Goal: Task Accomplishment & Management: Manage account settings

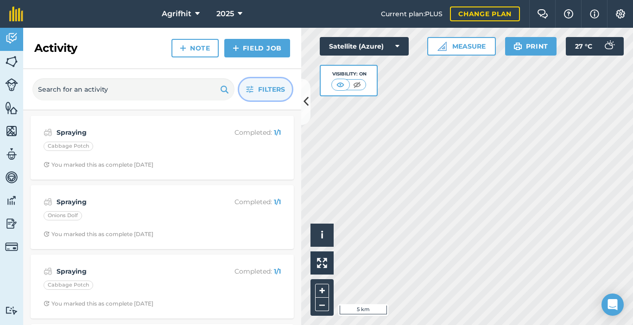
click at [276, 89] on span "Filters" at bounding box center [271, 89] width 27 height 10
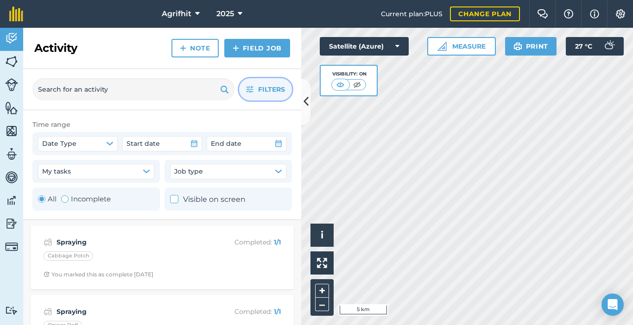
click at [68, 201] on div "Toggle Activity" at bounding box center [64, 199] width 7 height 7
radio input "false"
radio input "true"
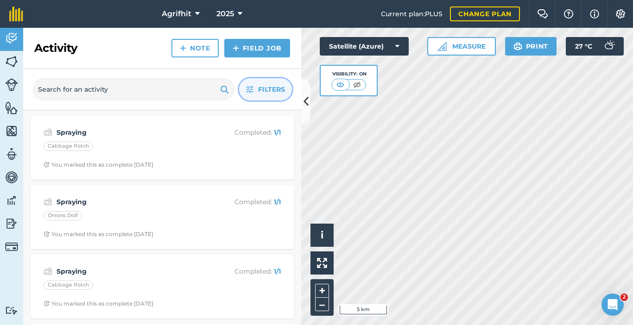
click at [267, 93] on span "Filters" at bounding box center [271, 89] width 27 height 10
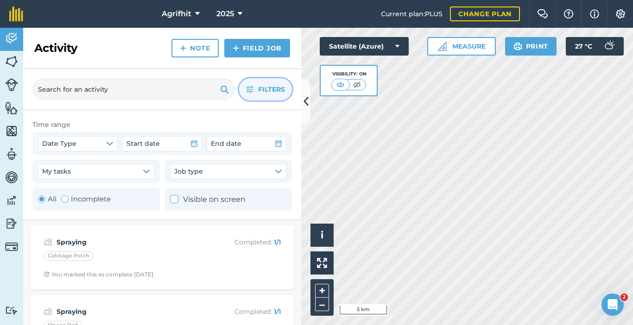
click at [68, 198] on div "Toggle Activity" at bounding box center [64, 199] width 7 height 7
radio input "false"
radio input "true"
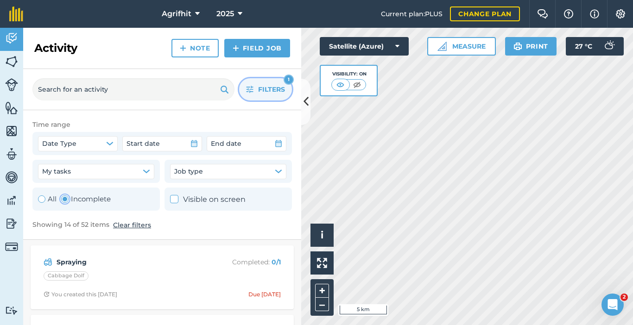
click at [267, 82] on button "Filters 1" at bounding box center [265, 89] width 53 height 22
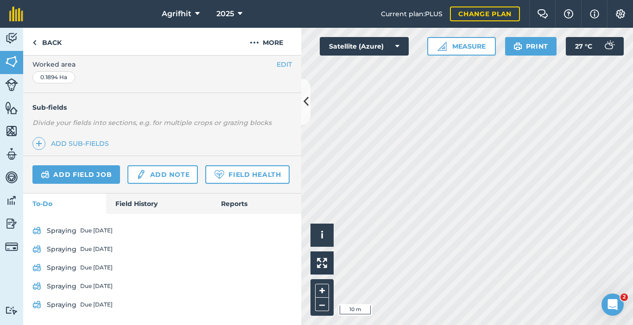
scroll to position [272, 0]
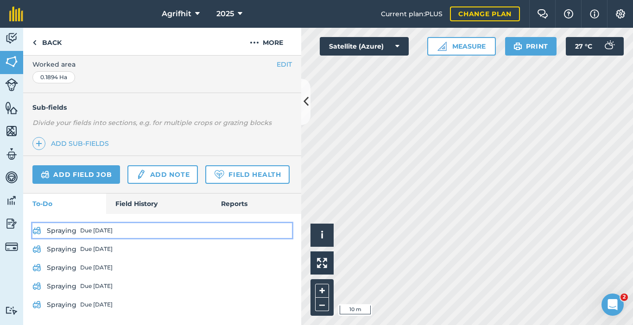
click at [87, 231] on div "Due [DATE]" at bounding box center [96, 230] width 32 height 7
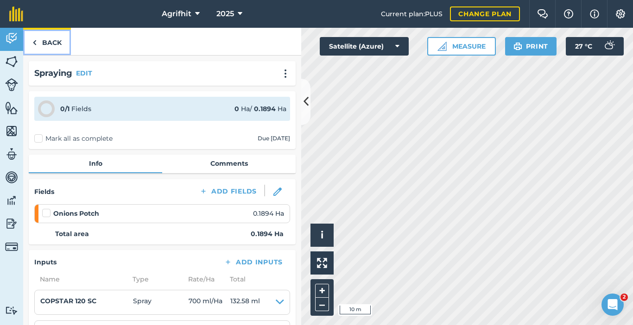
click at [51, 43] on link "Back" at bounding box center [47, 41] width 48 height 27
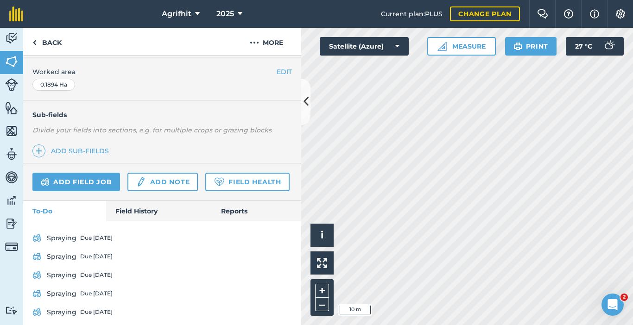
scroll to position [272, 0]
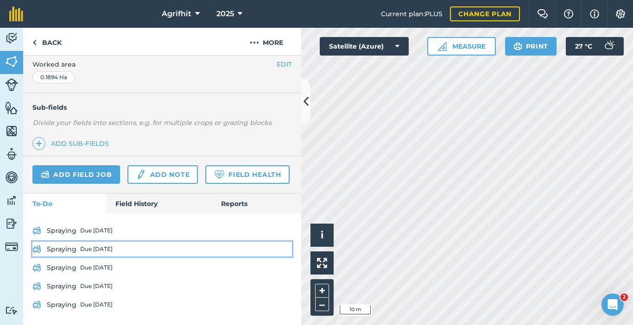
click at [95, 251] on div "Due [DATE]" at bounding box center [96, 249] width 32 height 7
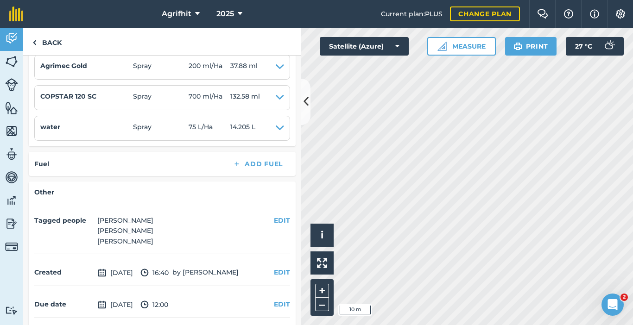
scroll to position [270, 0]
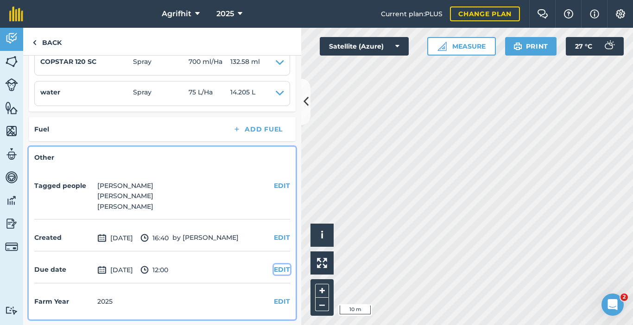
click at [274, 274] on button "EDIT" at bounding box center [282, 270] width 16 height 10
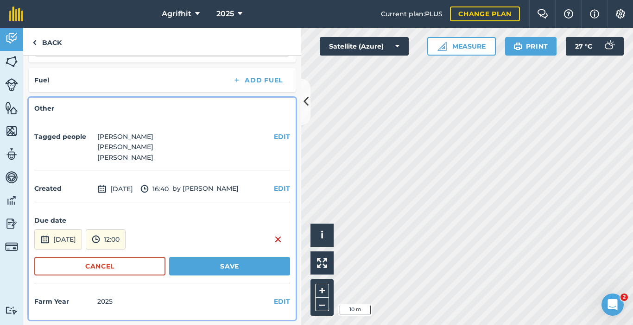
scroll to position [320, 0]
click at [77, 242] on button "[DATE]" at bounding box center [58, 239] width 48 height 20
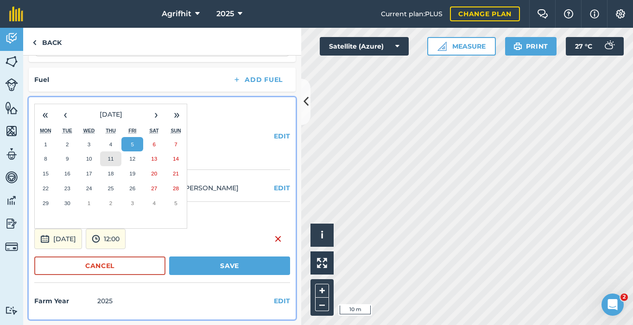
click at [115, 160] on button "11" at bounding box center [111, 159] width 22 height 15
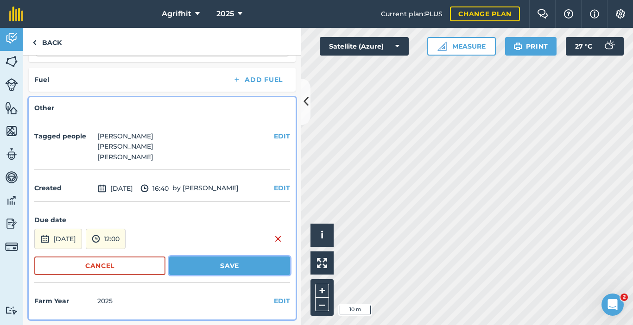
click at [214, 266] on button "Save" at bounding box center [229, 266] width 121 height 19
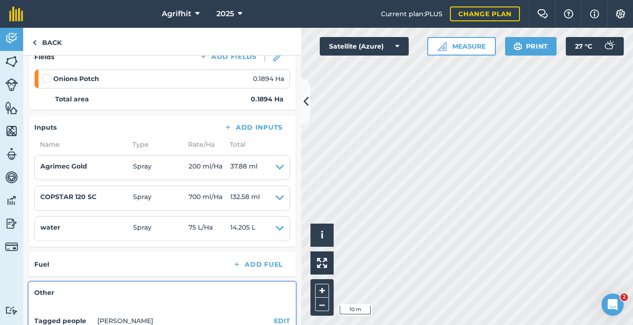
scroll to position [131, 0]
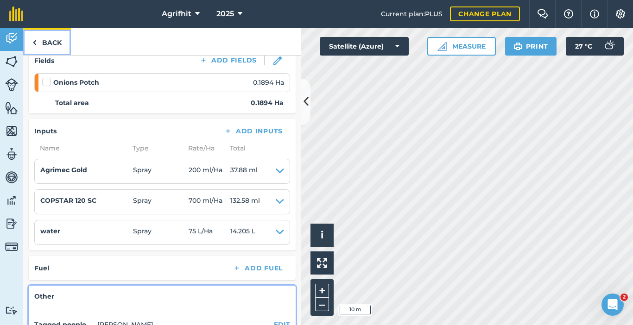
click at [52, 37] on link "Back" at bounding box center [47, 41] width 48 height 27
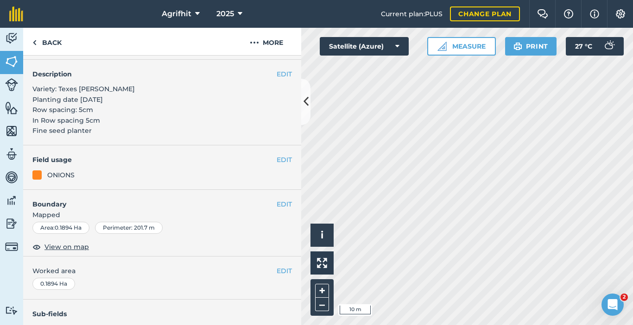
scroll to position [272, 0]
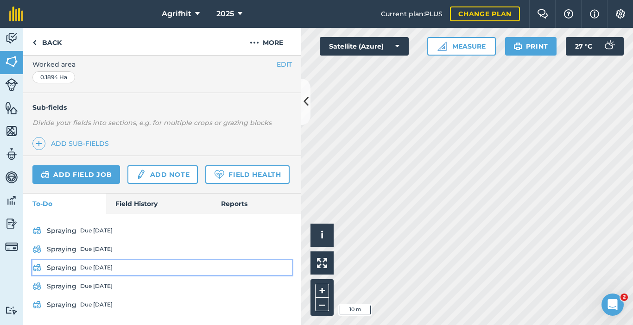
click at [97, 270] on div "Due [DATE]" at bounding box center [96, 267] width 32 height 7
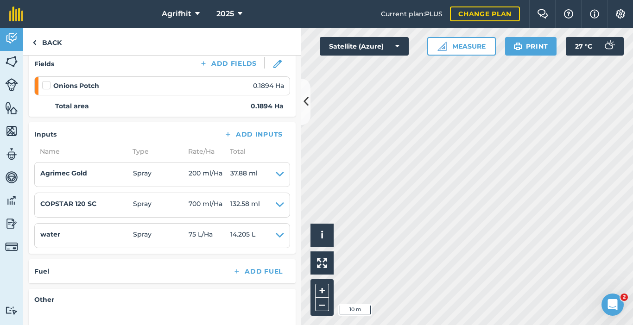
scroll to position [270, 0]
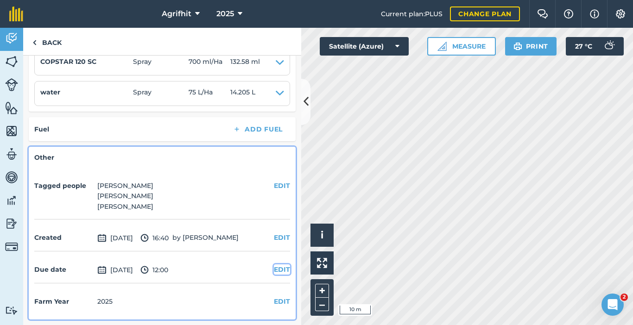
click at [274, 272] on button "EDIT" at bounding box center [282, 270] width 16 height 10
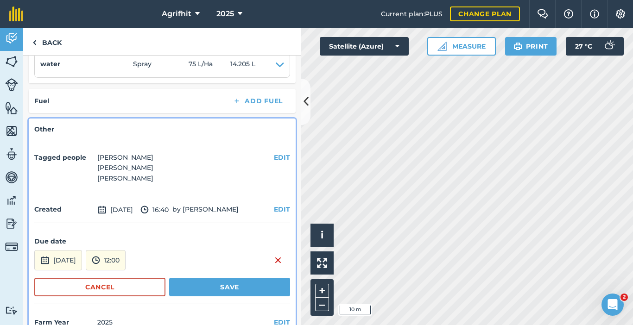
scroll to position [320, 0]
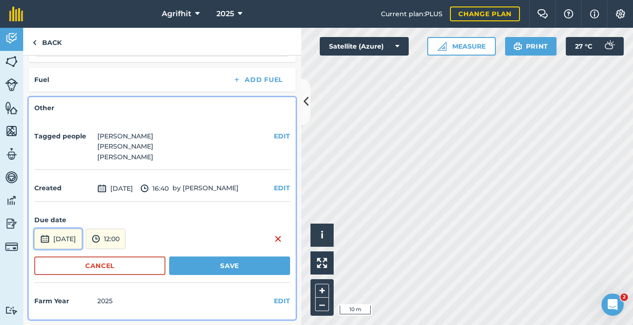
click at [67, 238] on button "[DATE]" at bounding box center [58, 239] width 48 height 20
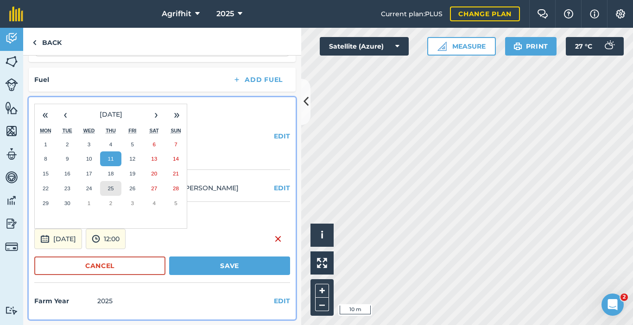
click at [109, 190] on abbr "25" at bounding box center [111, 188] width 6 height 6
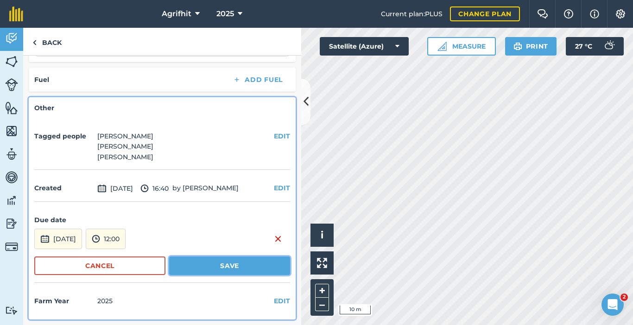
click at [223, 269] on button "Save" at bounding box center [229, 266] width 121 height 19
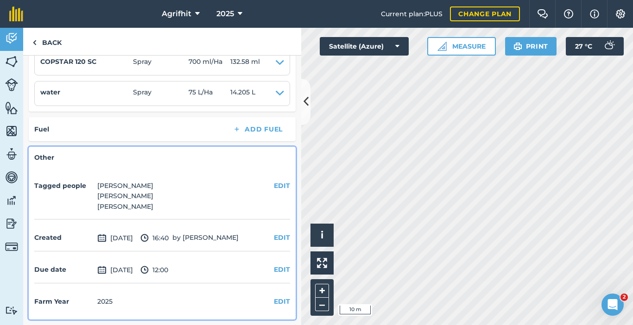
scroll to position [270, 0]
click at [64, 41] on link "Back" at bounding box center [47, 41] width 48 height 27
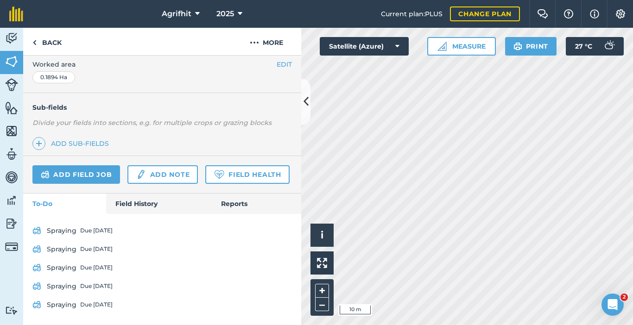
scroll to position [272, 0]
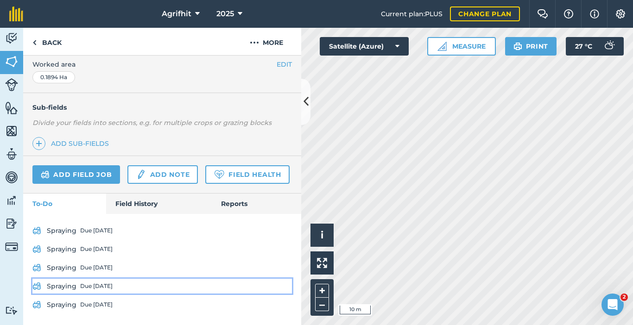
click at [97, 286] on div "Due [DATE]" at bounding box center [96, 286] width 32 height 7
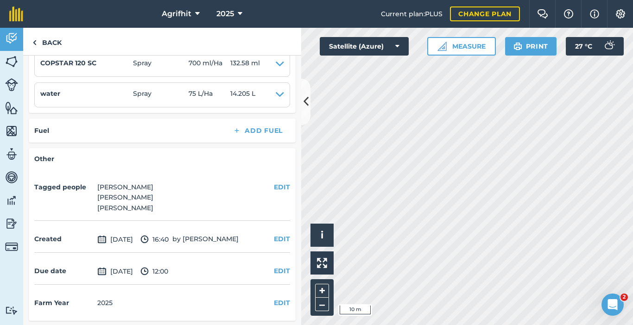
scroll to position [270, 0]
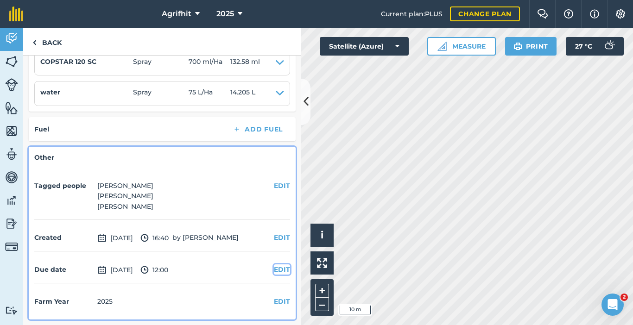
click at [281, 272] on button "EDIT" at bounding box center [282, 270] width 16 height 10
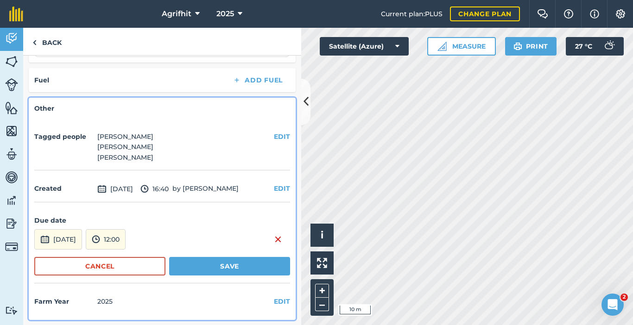
scroll to position [320, 0]
click at [71, 242] on button "[DATE]" at bounding box center [58, 239] width 48 height 20
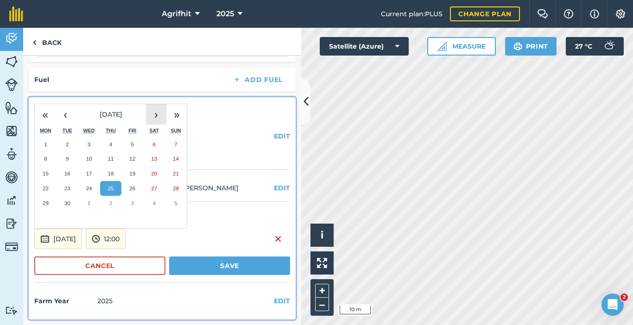
click at [158, 119] on button "›" at bounding box center [156, 114] width 20 height 20
click at [111, 156] on abbr "9" at bounding box center [110, 159] width 3 height 6
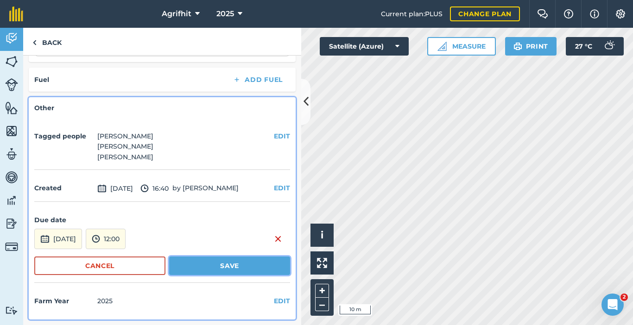
click at [215, 261] on button "Save" at bounding box center [229, 266] width 121 height 19
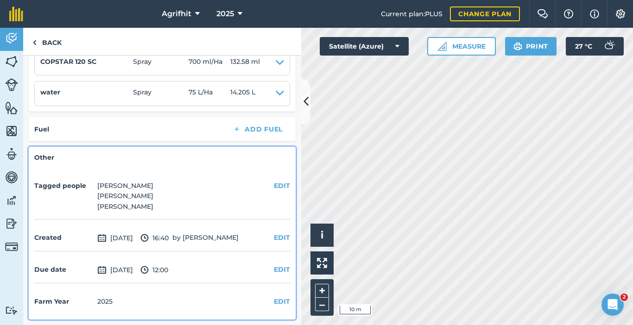
scroll to position [270, 0]
click at [47, 38] on link "Back" at bounding box center [47, 41] width 48 height 27
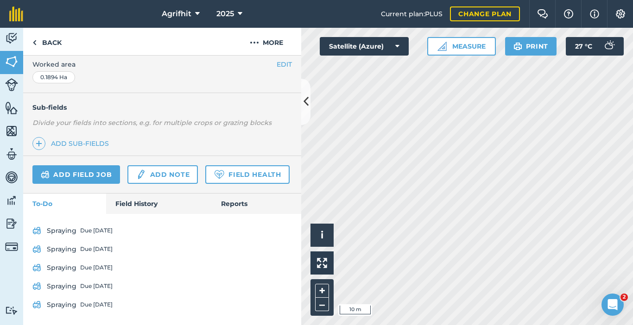
scroll to position [272, 0]
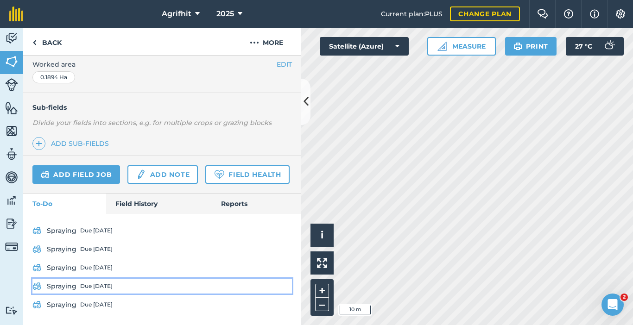
click at [94, 286] on div "Due [DATE]" at bounding box center [96, 286] width 32 height 7
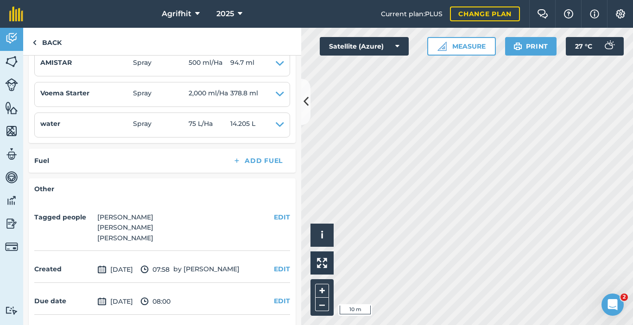
scroll to position [301, 0]
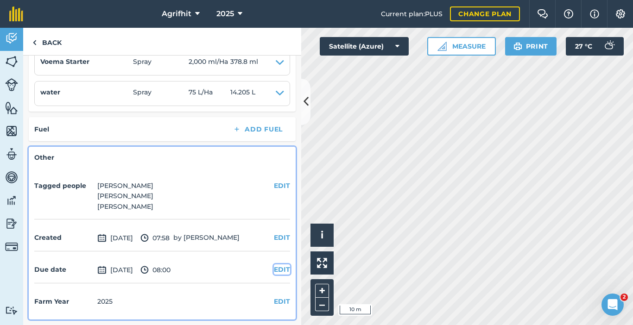
click at [274, 268] on button "EDIT" at bounding box center [282, 270] width 16 height 10
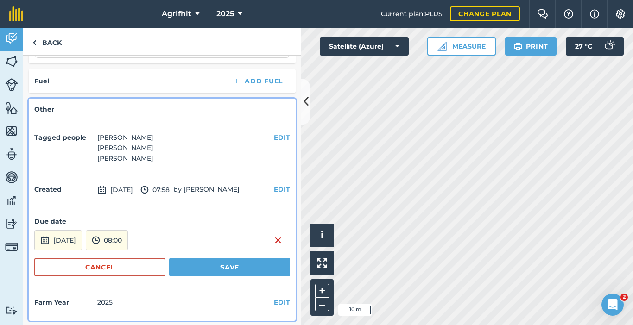
scroll to position [350, 0]
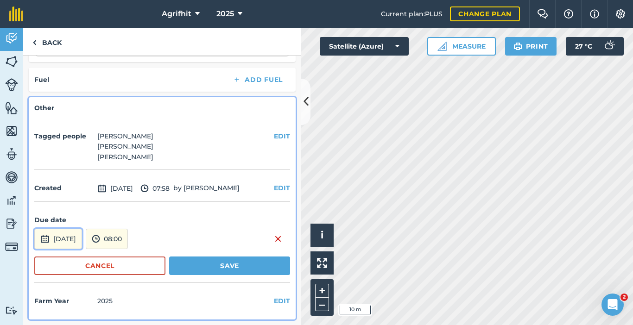
click at [76, 241] on button "[DATE]" at bounding box center [58, 239] width 48 height 20
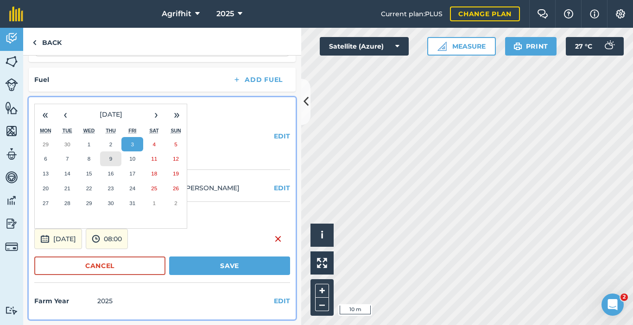
click at [114, 160] on button "9" at bounding box center [111, 159] width 22 height 15
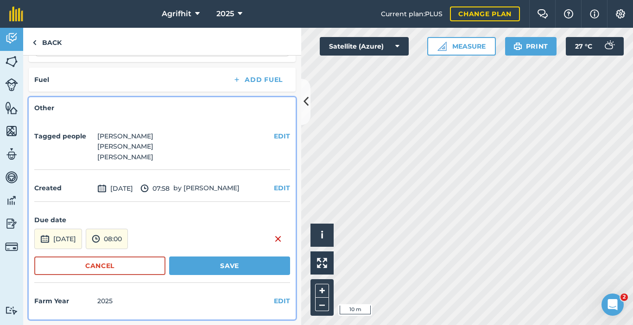
click at [232, 277] on form "Due date [DATE] 08:00 Cancel Save" at bounding box center [162, 246] width 256 height 76
click at [230, 266] on button "Save" at bounding box center [229, 266] width 121 height 19
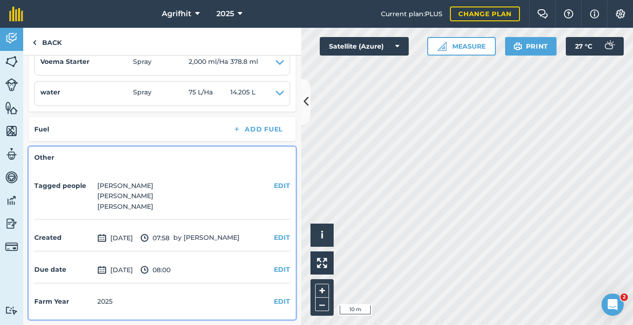
scroll to position [301, 0]
click at [51, 42] on link "Back" at bounding box center [47, 41] width 48 height 27
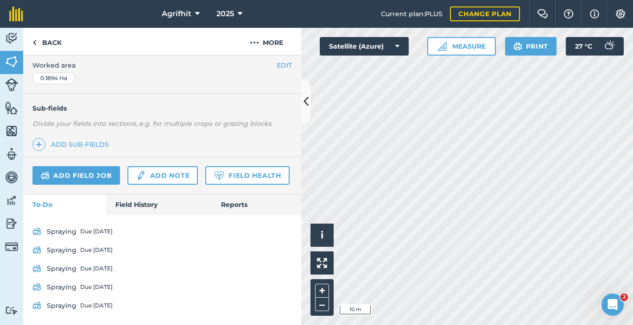
scroll to position [272, 0]
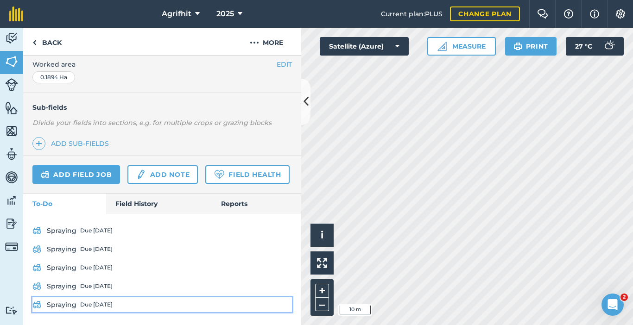
click at [89, 307] on div "Due [DATE]" at bounding box center [96, 304] width 32 height 7
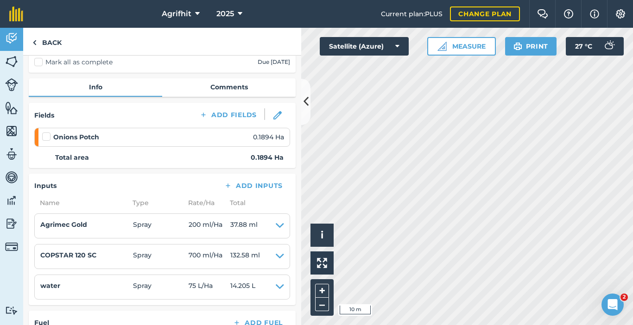
scroll to position [270, 0]
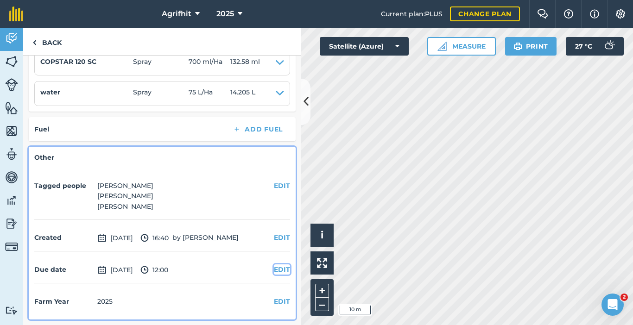
click at [278, 271] on button "EDIT" at bounding box center [282, 270] width 16 height 10
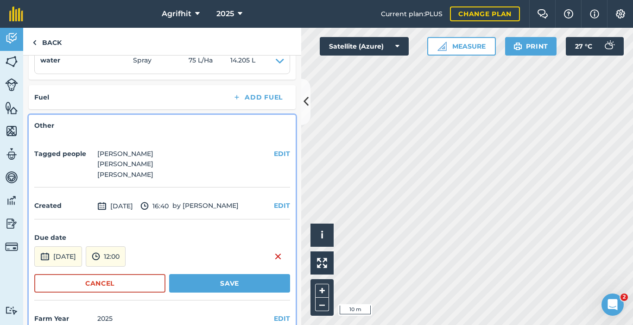
scroll to position [320, 0]
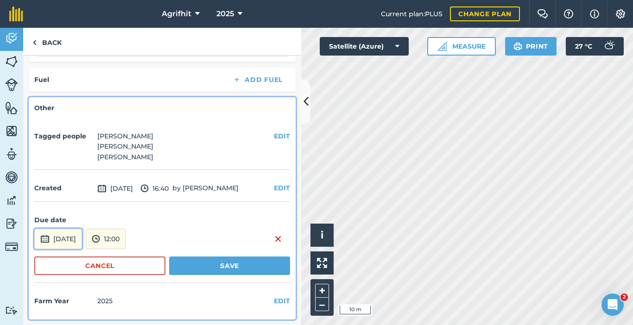
click at [52, 233] on button "[DATE]" at bounding box center [58, 239] width 48 height 20
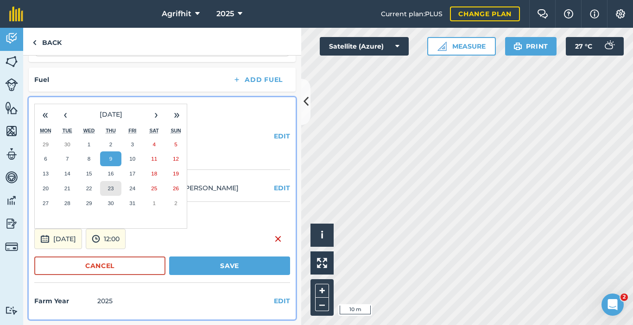
click at [114, 187] on abbr "23" at bounding box center [111, 188] width 6 height 6
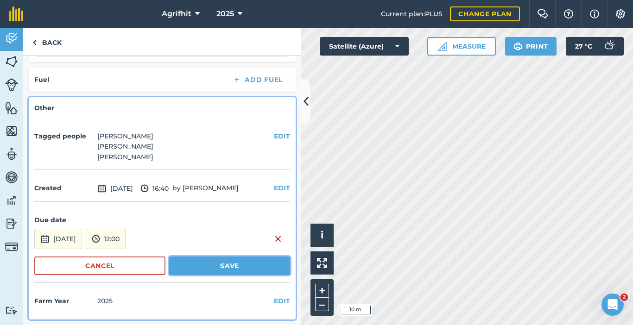
click at [205, 267] on button "Save" at bounding box center [229, 266] width 121 height 19
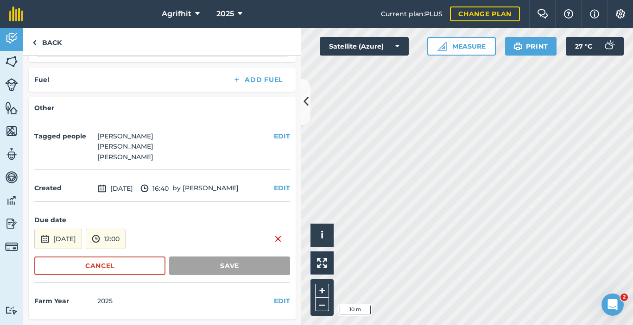
scroll to position [270, 0]
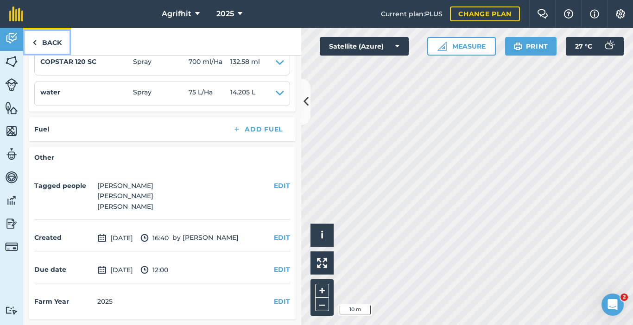
click at [62, 45] on link "Back" at bounding box center [47, 41] width 48 height 27
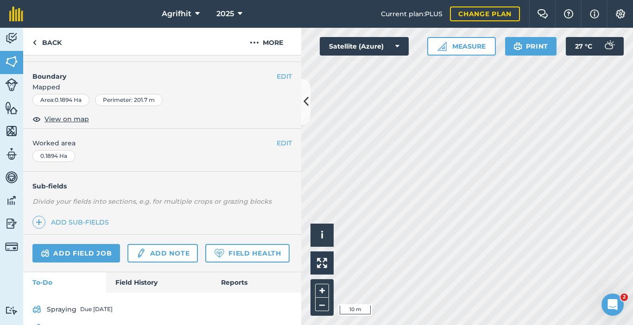
scroll to position [272, 0]
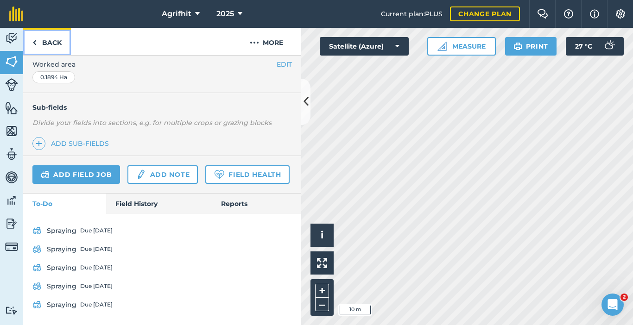
click at [40, 42] on link "Back" at bounding box center [47, 41] width 48 height 27
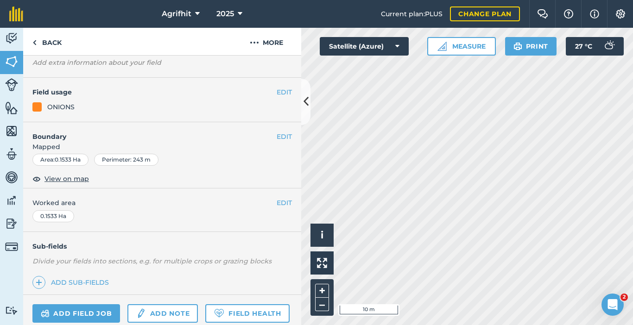
scroll to position [230, 0]
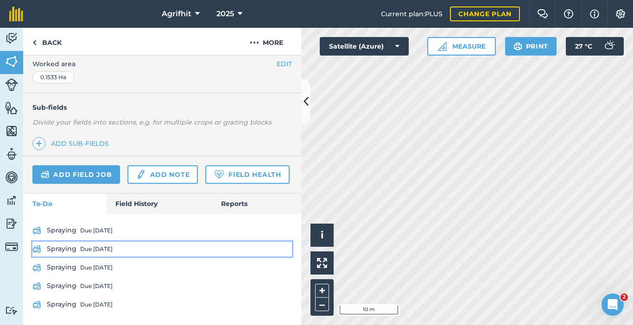
click at [101, 250] on div "Due [DATE]" at bounding box center [96, 249] width 32 height 7
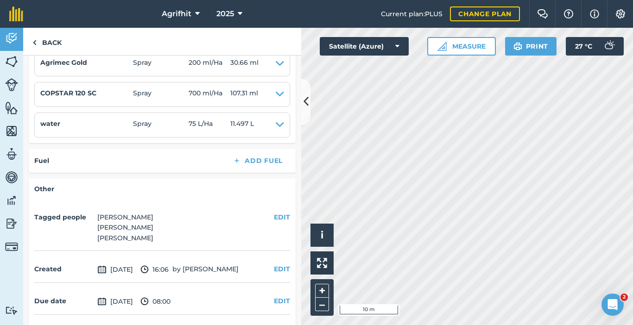
scroll to position [270, 0]
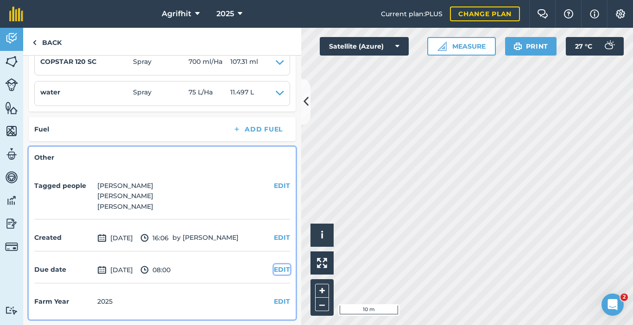
click at [274, 267] on button "EDIT" at bounding box center [282, 270] width 16 height 10
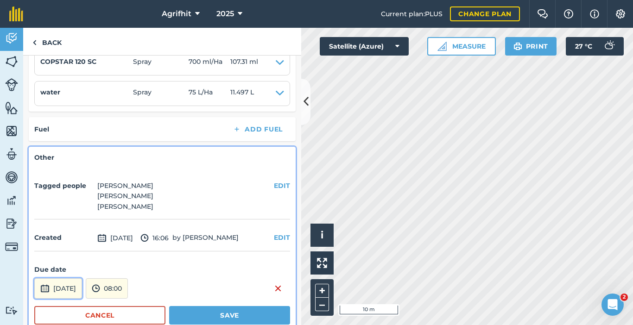
click at [70, 293] on button "[DATE]" at bounding box center [58, 289] width 48 height 20
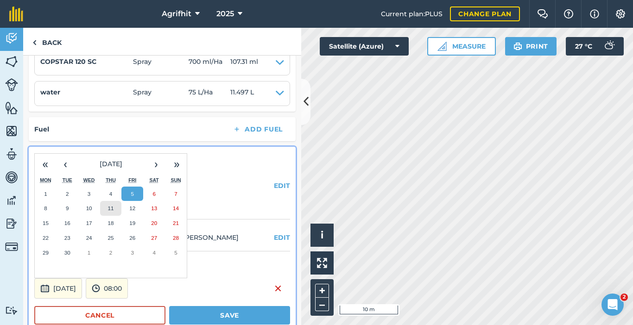
click at [115, 209] on button "11" at bounding box center [111, 208] width 22 height 15
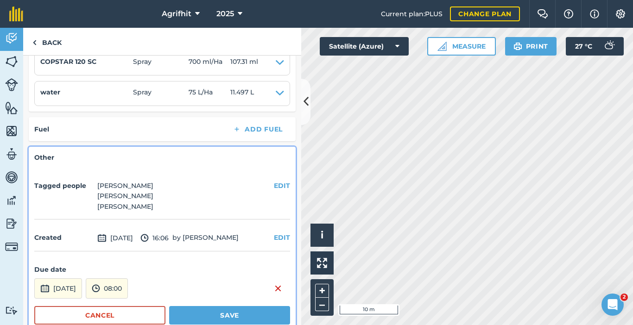
scroll to position [320, 0]
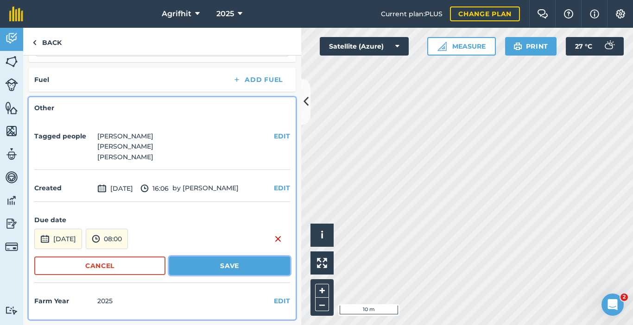
click at [225, 269] on button "Save" at bounding box center [229, 266] width 121 height 19
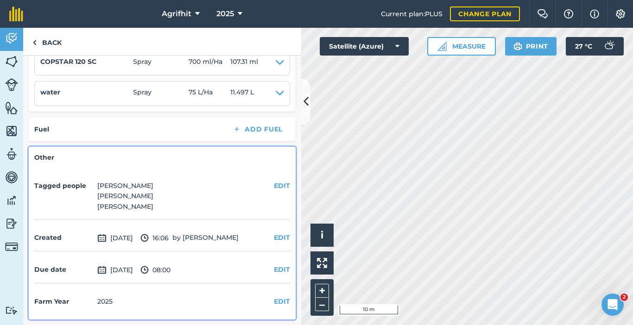
scroll to position [270, 0]
click at [49, 44] on link "Back" at bounding box center [47, 41] width 48 height 27
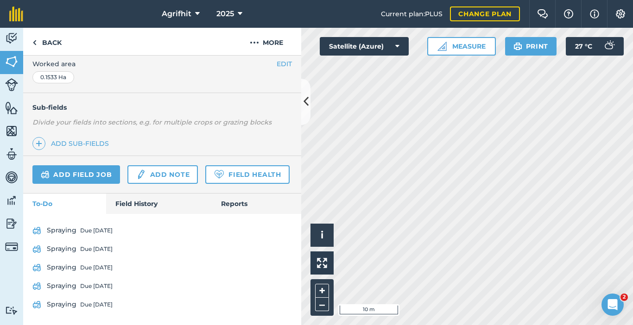
scroll to position [230, 0]
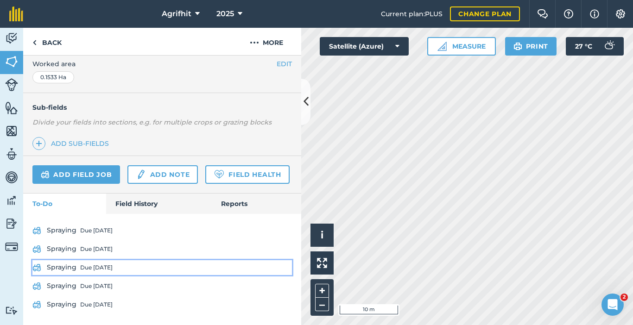
click at [89, 267] on div "Due [DATE]" at bounding box center [96, 267] width 32 height 7
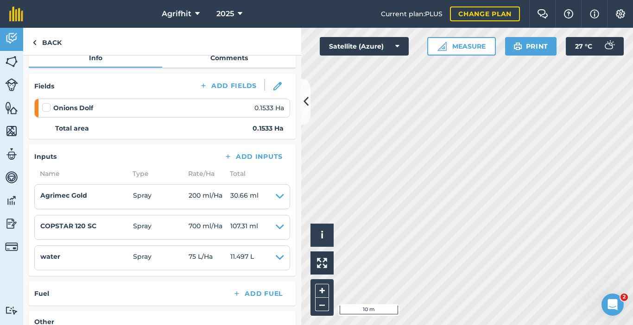
scroll to position [270, 0]
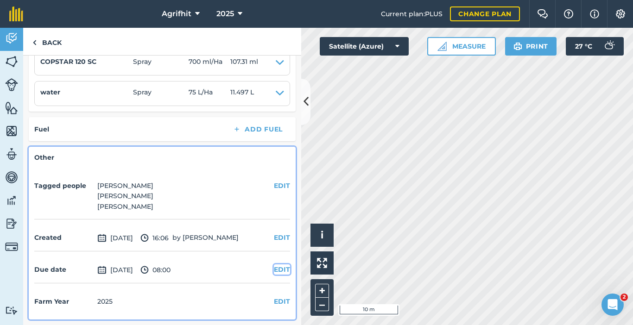
click at [274, 272] on button "EDIT" at bounding box center [282, 270] width 16 height 10
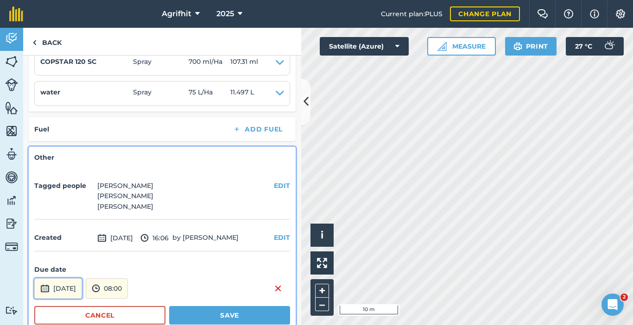
click at [82, 282] on button "[DATE]" at bounding box center [58, 289] width 48 height 20
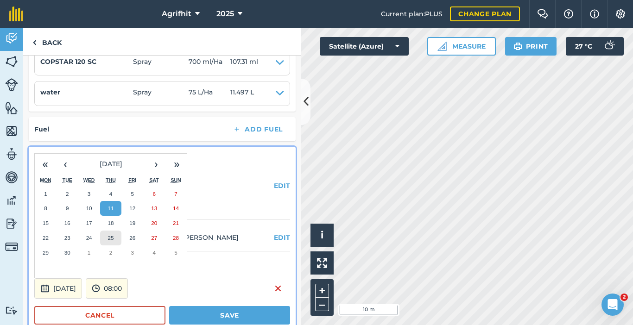
click at [116, 234] on button "25" at bounding box center [111, 238] width 22 height 15
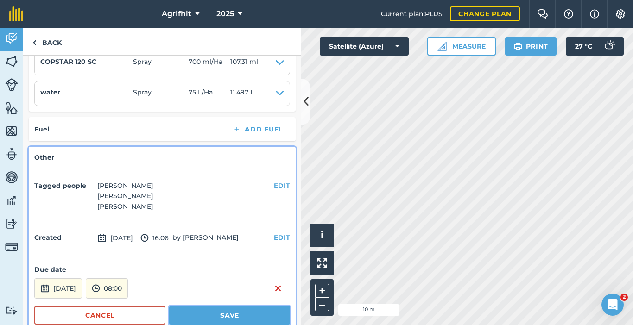
click at [219, 313] on button "Save" at bounding box center [229, 315] width 121 height 19
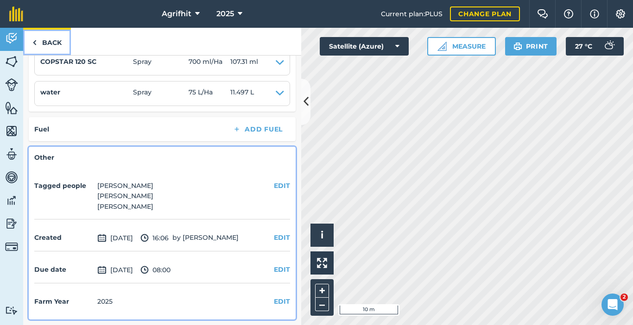
click at [42, 48] on link "Back" at bounding box center [47, 41] width 48 height 27
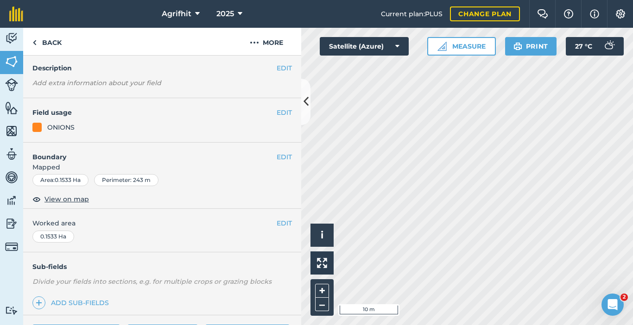
scroll to position [230, 0]
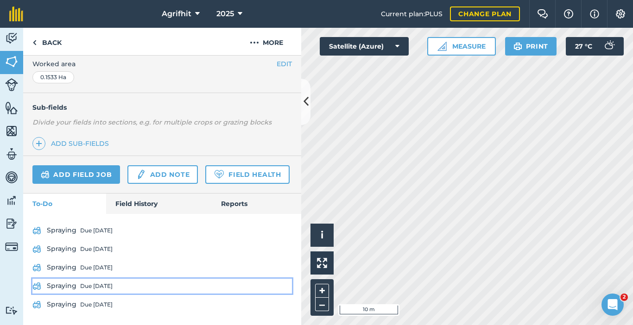
click at [98, 287] on div "Due [DATE]" at bounding box center [96, 286] width 32 height 7
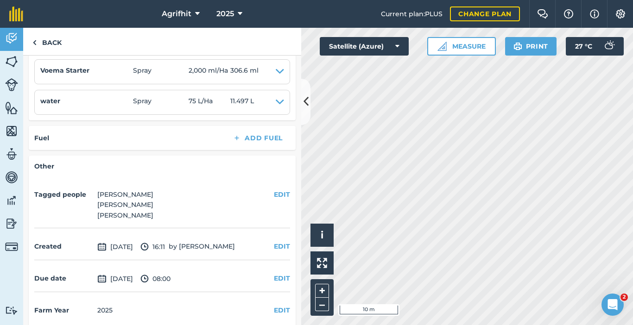
scroll to position [301, 0]
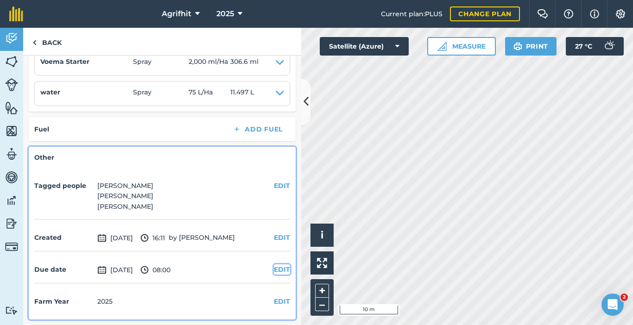
click at [280, 272] on button "EDIT" at bounding box center [282, 270] width 16 height 10
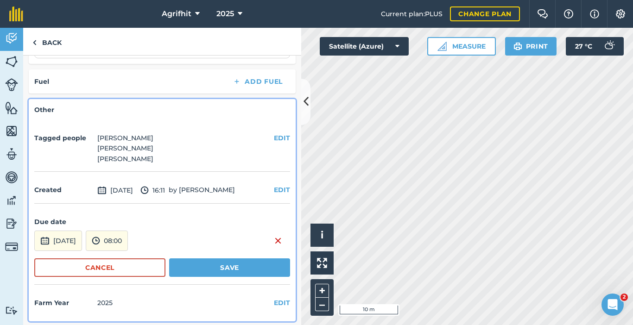
scroll to position [350, 0]
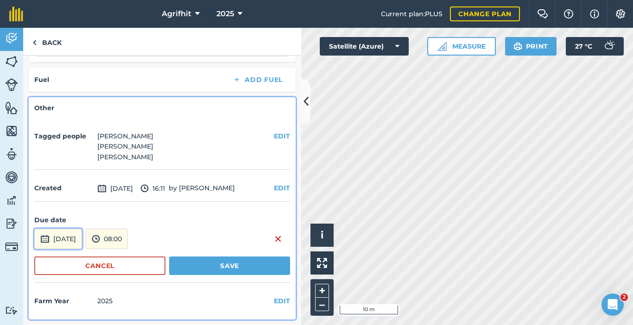
click at [82, 235] on button "[DATE]" at bounding box center [58, 239] width 48 height 20
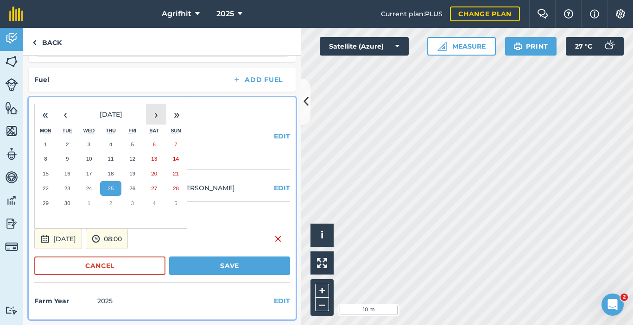
click at [163, 121] on button "›" at bounding box center [156, 114] width 20 height 20
click at [114, 152] on button "9" at bounding box center [111, 159] width 22 height 15
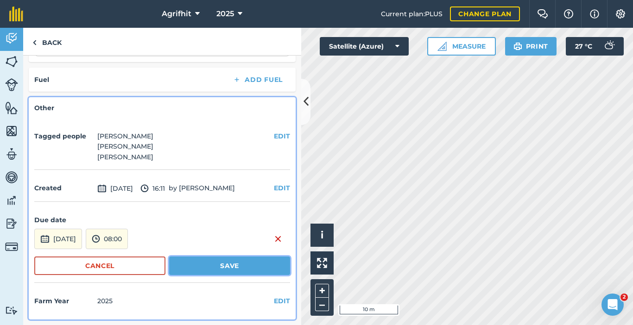
click at [211, 266] on button "Save" at bounding box center [229, 266] width 121 height 19
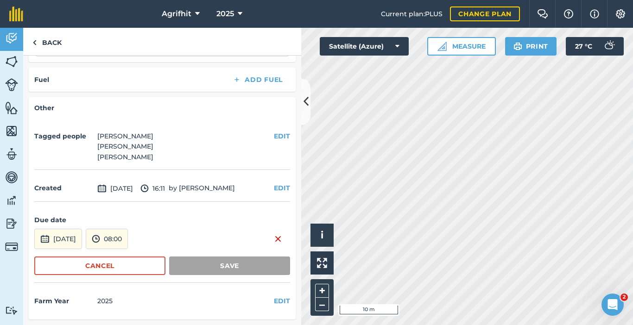
scroll to position [301, 0]
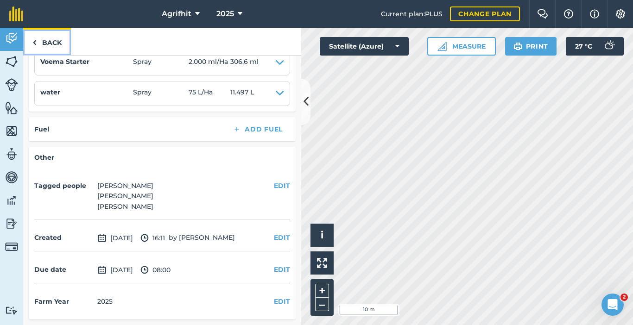
click at [57, 44] on link "Back" at bounding box center [47, 41] width 48 height 27
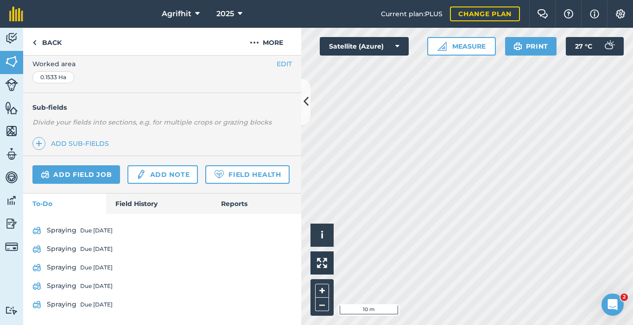
scroll to position [230, 0]
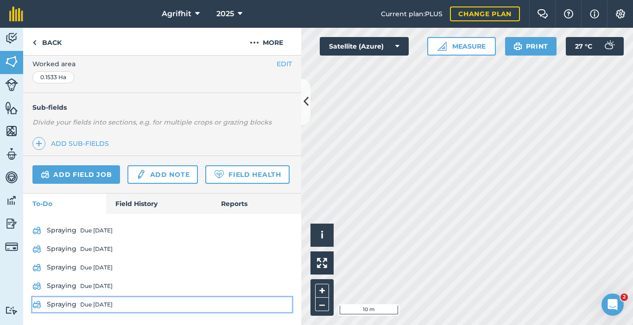
click at [93, 306] on div "Due [DATE]" at bounding box center [96, 304] width 32 height 7
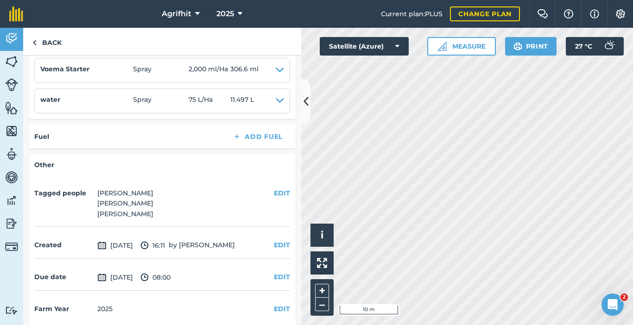
scroll to position [301, 0]
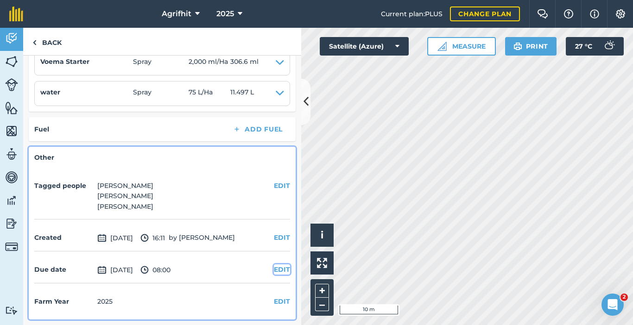
drag, startPoint x: 272, startPoint y: 269, endPoint x: 216, endPoint y: 242, distance: 62.2
click at [274, 269] on button "EDIT" at bounding box center [282, 270] width 16 height 10
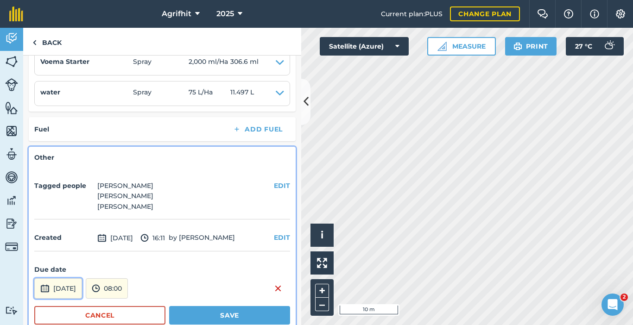
click at [79, 284] on button "[DATE]" at bounding box center [58, 289] width 48 height 20
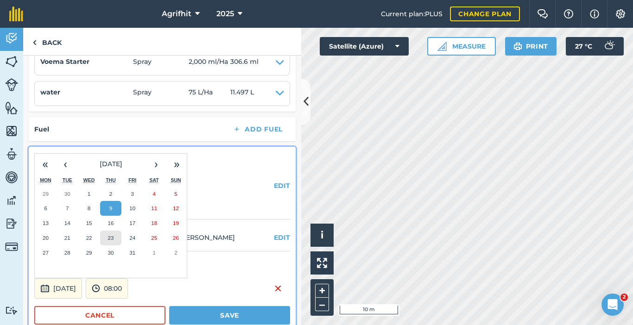
click at [116, 240] on button "23" at bounding box center [111, 238] width 22 height 15
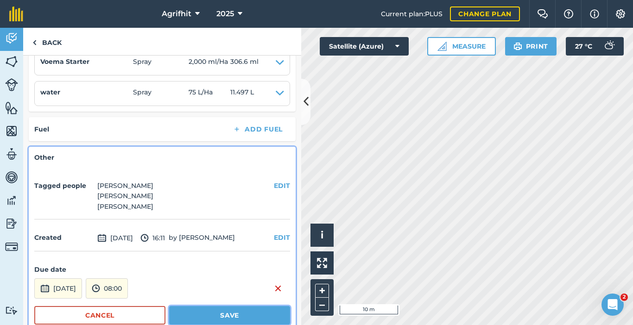
click at [234, 319] on button "Save" at bounding box center [229, 315] width 121 height 19
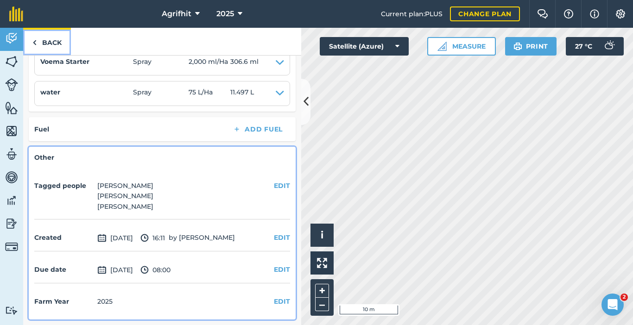
click at [51, 43] on link "Back" at bounding box center [47, 41] width 48 height 27
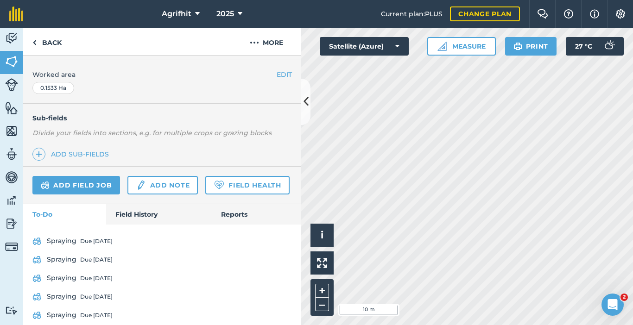
scroll to position [230, 0]
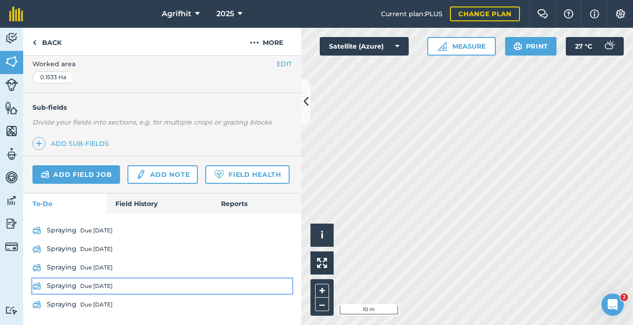
click at [102, 285] on div "Due [DATE]" at bounding box center [96, 286] width 32 height 7
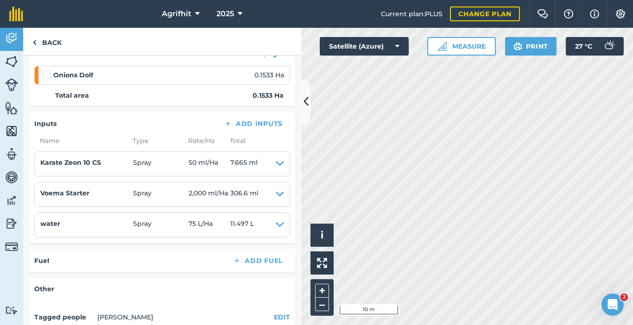
scroll to position [270, 0]
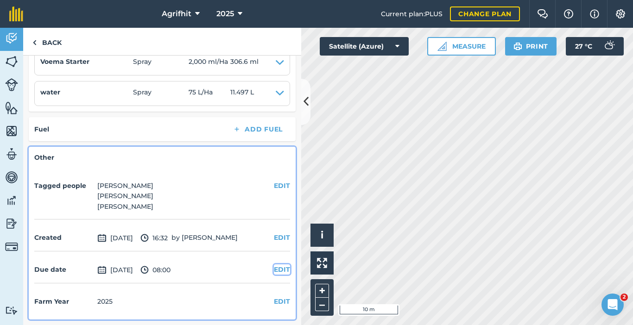
click at [276, 272] on button "EDIT" at bounding box center [282, 270] width 16 height 10
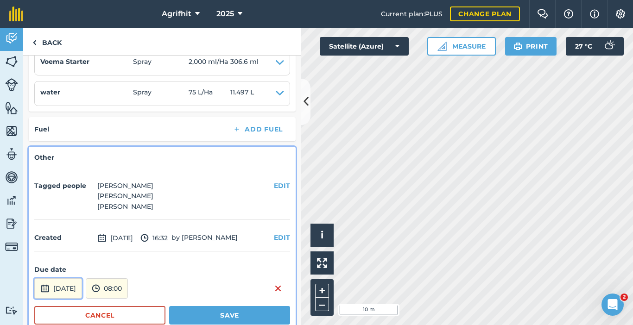
click at [70, 283] on button "[DATE]" at bounding box center [58, 289] width 48 height 20
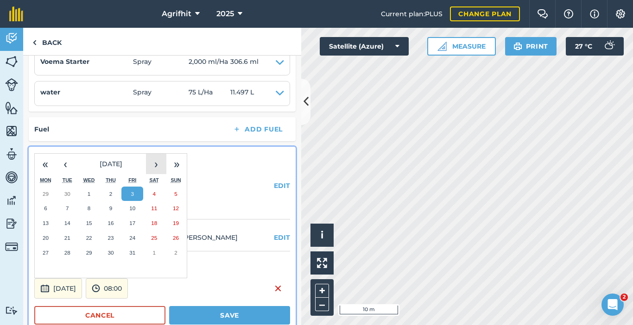
click at [154, 163] on button "›" at bounding box center [156, 164] width 20 height 20
click at [69, 165] on button "‹" at bounding box center [65, 164] width 20 height 20
click at [107, 314] on button "Cancel" at bounding box center [99, 315] width 131 height 19
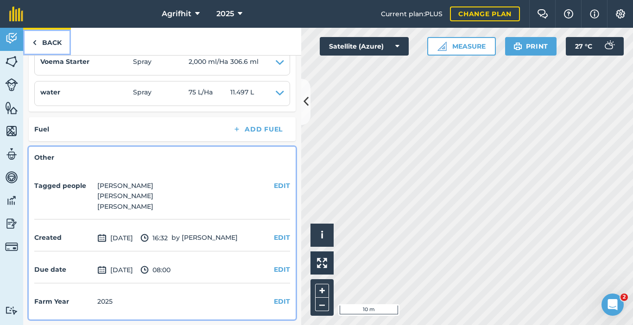
click at [44, 41] on link "Back" at bounding box center [47, 41] width 48 height 27
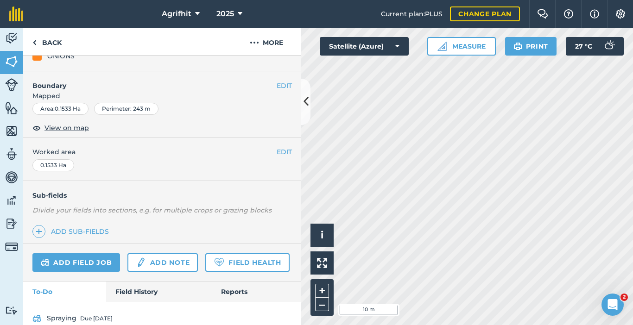
scroll to position [230, 0]
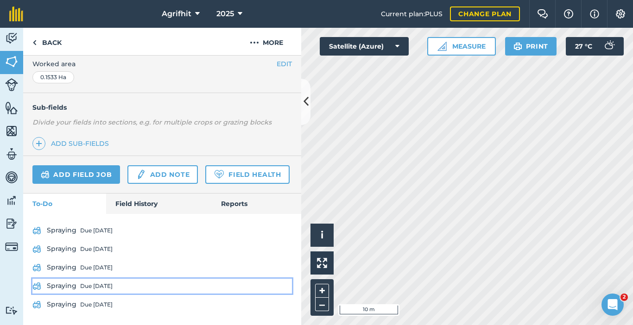
click at [90, 292] on link "Spraying Due [DATE]" at bounding box center [162, 286] width 260 height 15
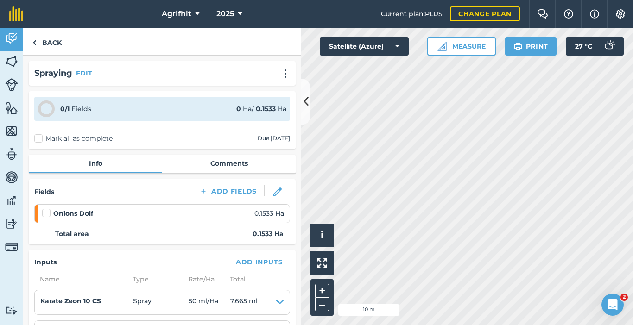
scroll to position [270, 0]
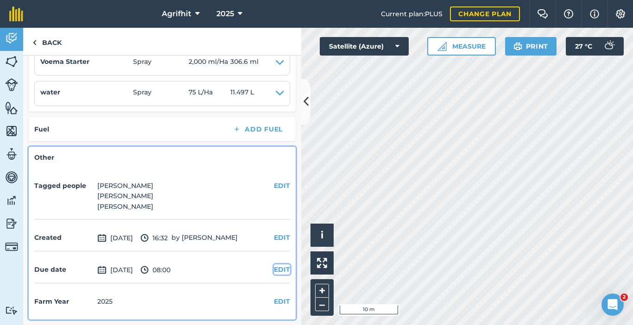
click at [274, 269] on button "EDIT" at bounding box center [282, 270] width 16 height 10
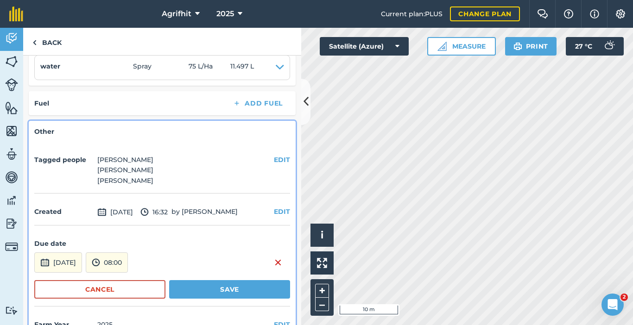
scroll to position [320, 0]
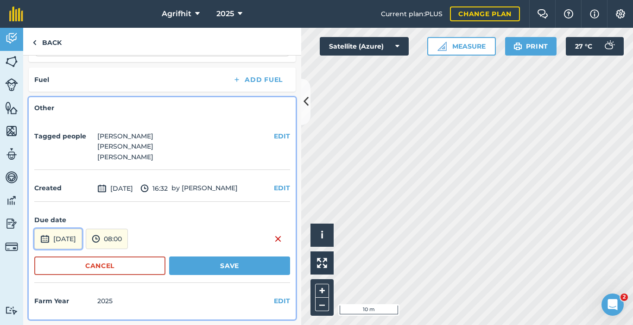
click at [82, 235] on button "[DATE]" at bounding box center [58, 239] width 48 height 20
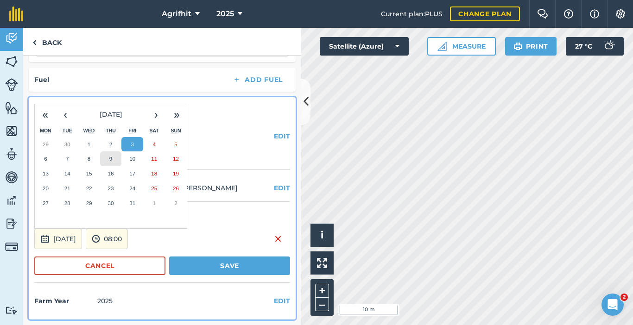
click at [115, 159] on button "9" at bounding box center [111, 159] width 22 height 15
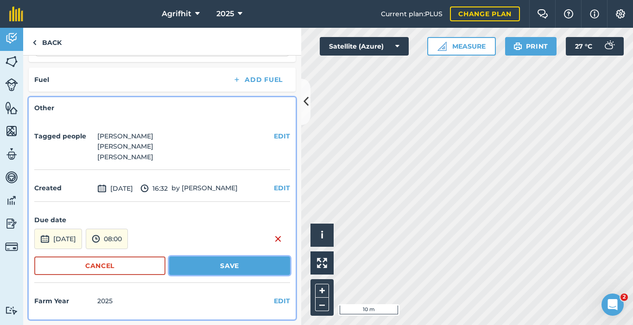
click at [221, 272] on button "Save" at bounding box center [229, 266] width 121 height 19
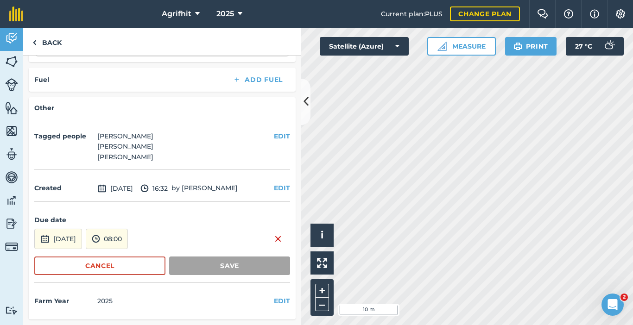
scroll to position [270, 0]
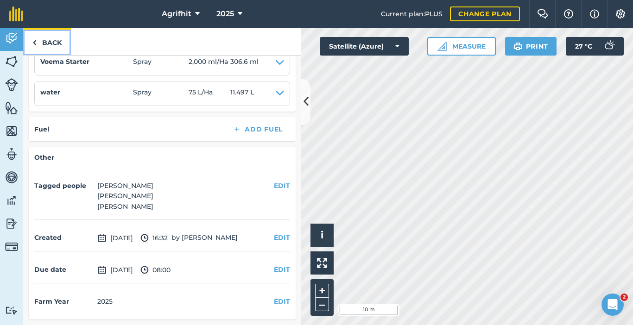
click at [53, 42] on link "Back" at bounding box center [47, 41] width 48 height 27
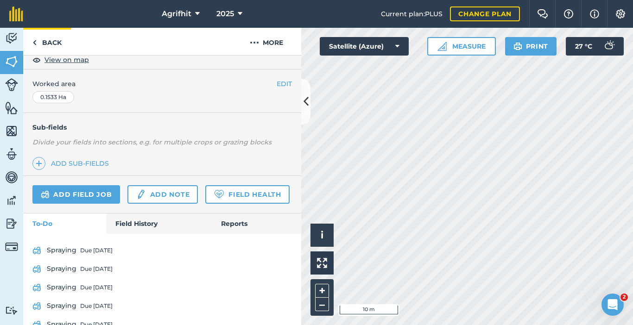
scroll to position [184, 0]
click at [57, 44] on link "Back" at bounding box center [47, 41] width 48 height 27
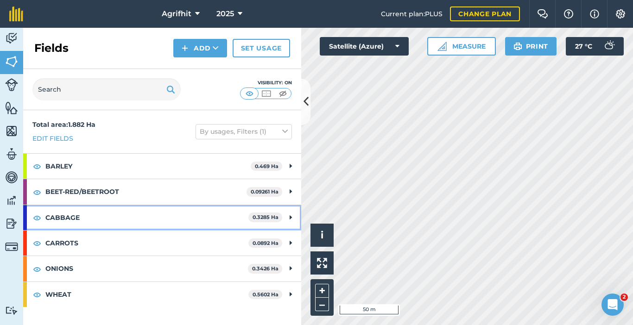
click at [89, 217] on strong "CABBAGE" at bounding box center [146, 217] width 203 height 25
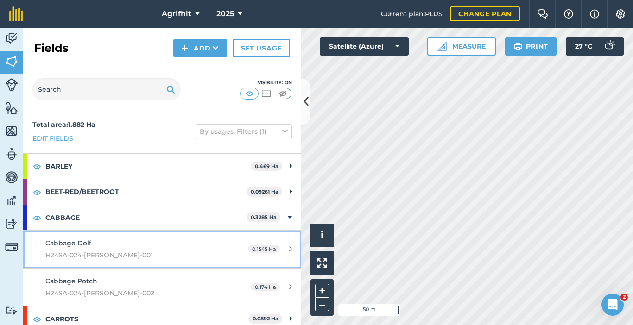
click at [140, 247] on div "Cabbage Dolf H24SA-024-[PERSON_NAME]-001" at bounding box center [132, 249] width 174 height 23
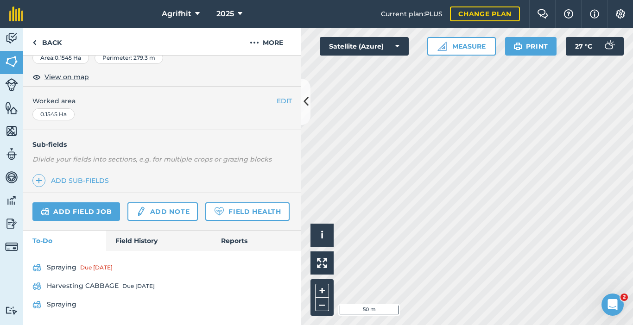
scroll to position [193, 0]
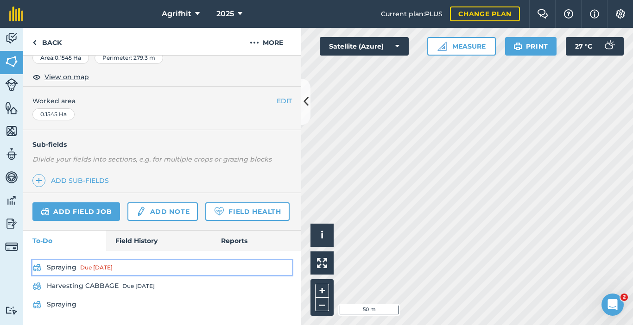
click at [97, 268] on div "Due [DATE]" at bounding box center [96, 267] width 32 height 7
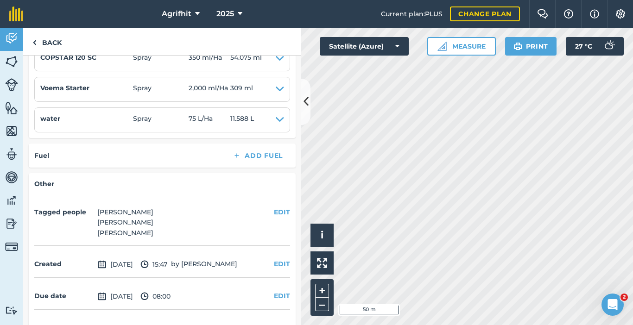
scroll to position [331, 0]
